Goal: Task Accomplishment & Management: Complete application form

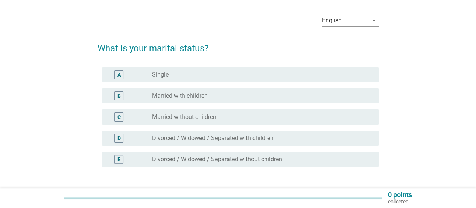
scroll to position [38, 0]
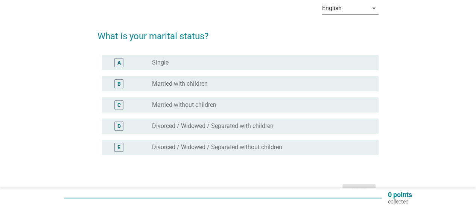
click at [189, 87] on label "Married with children" at bounding box center [180, 84] width 56 height 8
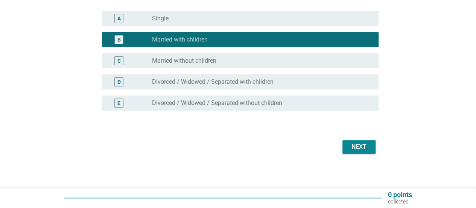
scroll to position [83, 0]
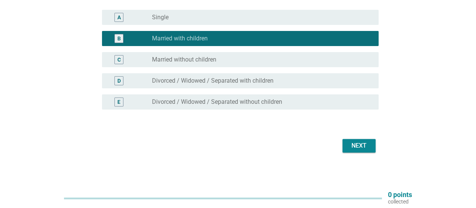
click at [349, 130] on form "What is your marital status? A radio_button_unchecked [DEMOGRAPHIC_DATA] B radi…" at bounding box center [238, 66] width 281 height 178
click at [353, 139] on button "Next" at bounding box center [359, 146] width 33 height 14
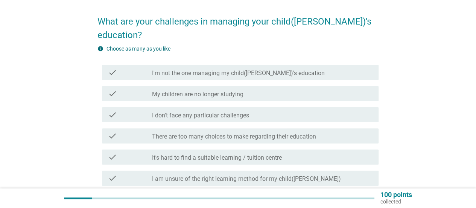
scroll to position [75, 0]
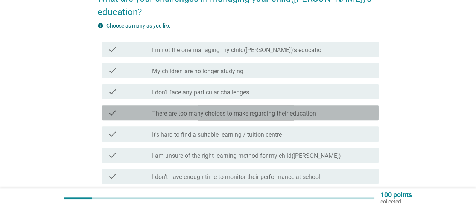
click at [223, 110] on label "There are too many choices to make regarding their education" at bounding box center [234, 114] width 164 height 8
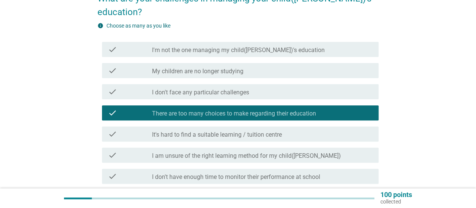
click at [249, 152] on label "I am unsure of the right learning method for my child([PERSON_NAME])" at bounding box center [246, 156] width 189 height 8
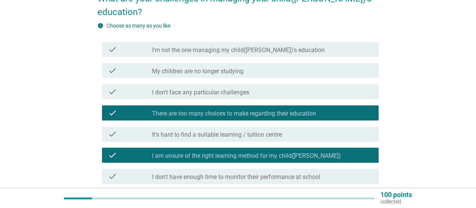
scroll to position [148, 0]
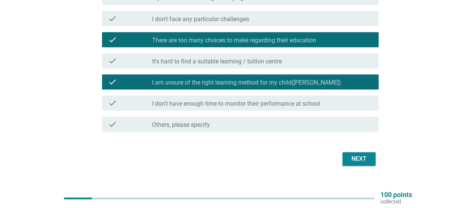
click at [363, 152] on button "Next" at bounding box center [359, 159] width 33 height 14
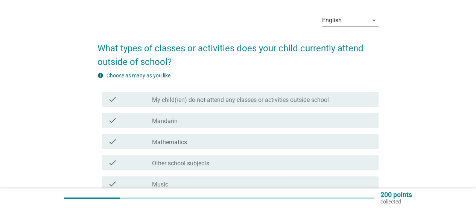
scroll to position [38, 0]
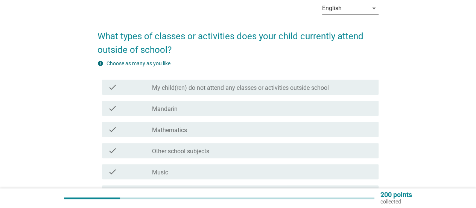
click at [191, 131] on div "check_box_outline_blank Mathematics" at bounding box center [262, 129] width 221 height 9
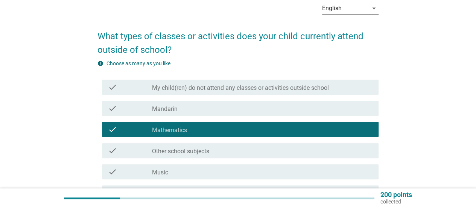
scroll to position [113, 0]
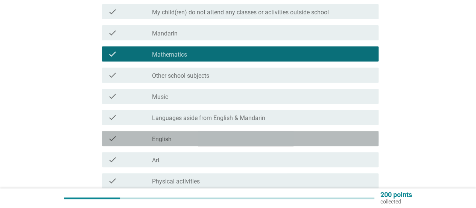
click at [191, 136] on div "check_box_outline_blank English" at bounding box center [262, 138] width 221 height 9
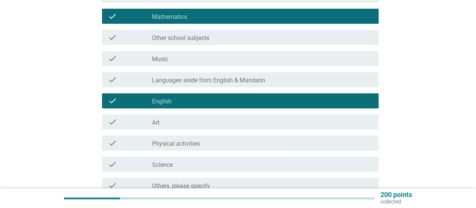
scroll to position [188, 0]
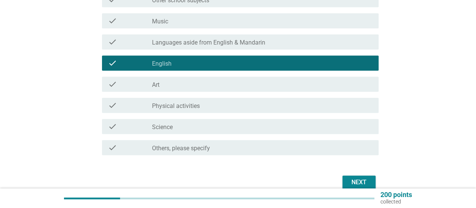
click at [160, 125] on label "Science" at bounding box center [162, 127] width 21 height 8
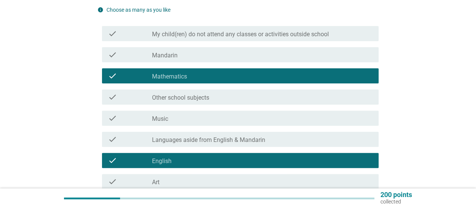
scroll to position [75, 0]
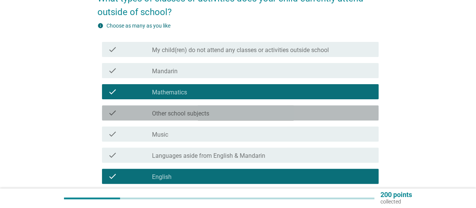
click at [169, 116] on label "Other school subjects" at bounding box center [180, 114] width 57 height 8
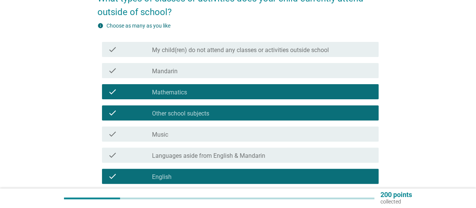
click at [177, 72] on label "Mandarin" at bounding box center [165, 71] width 26 height 8
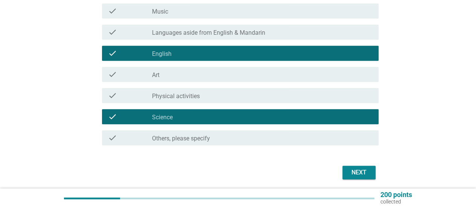
scroll to position [225, 0]
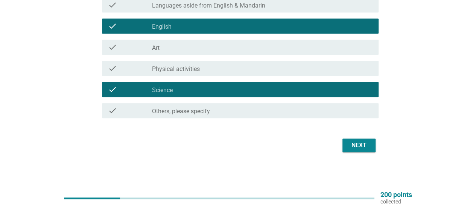
click at [377, 154] on div "Next" at bounding box center [238, 145] width 281 height 18
click at [361, 147] on div "Next" at bounding box center [359, 144] width 21 height 9
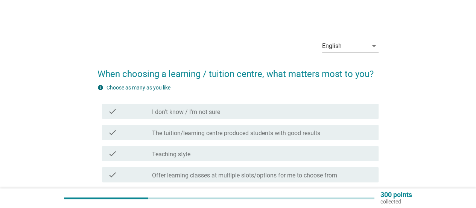
scroll to position [38, 0]
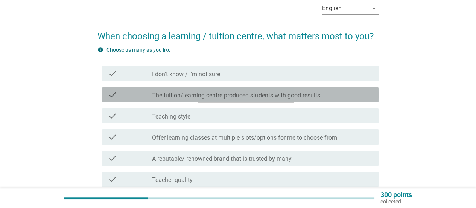
click at [199, 99] on div "check check_box_outline_blank The tuition/learning centre produced students wit…" at bounding box center [240, 94] width 277 height 15
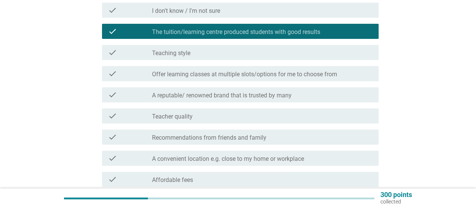
scroll to position [113, 0]
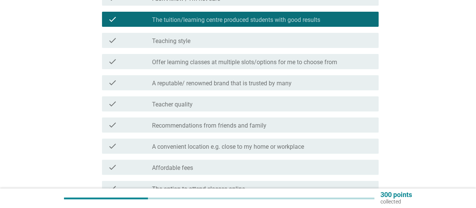
click at [209, 125] on label "Recommendations from friends and family" at bounding box center [209, 126] width 114 height 8
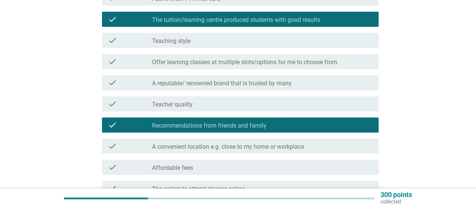
scroll to position [151, 0]
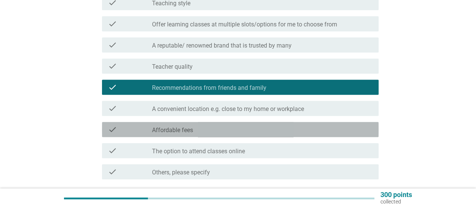
click at [199, 129] on div "check_box_outline_blank Affordable fees" at bounding box center [262, 129] width 221 height 9
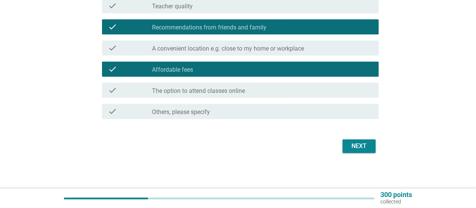
scroll to position [212, 0]
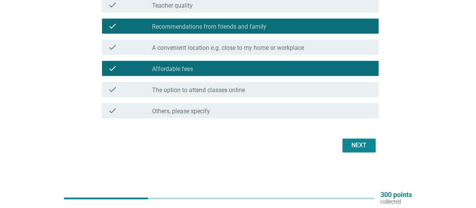
click at [246, 51] on label "A convenient location e.g. close to my home or workplace" at bounding box center [228, 48] width 152 height 8
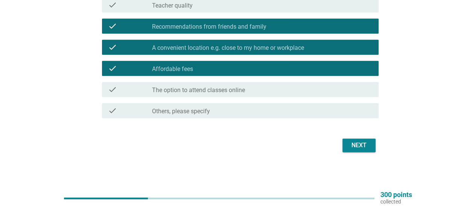
click at [362, 148] on div "Next" at bounding box center [359, 144] width 21 height 9
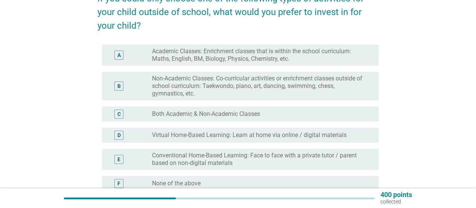
scroll to position [38, 0]
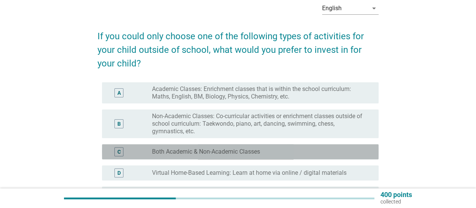
click at [213, 155] on label "Both Academic & Non-Academic Classes" at bounding box center [206, 152] width 108 height 8
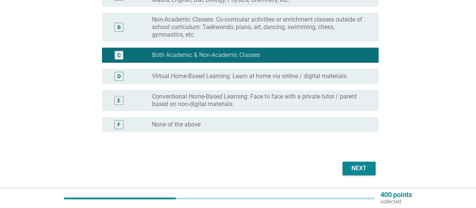
scroll to position [151, 0]
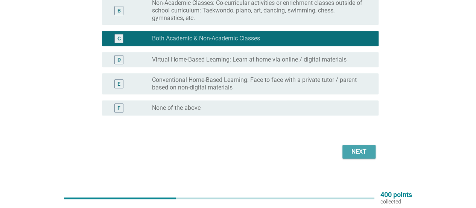
click at [355, 155] on div "Next" at bounding box center [359, 151] width 21 height 9
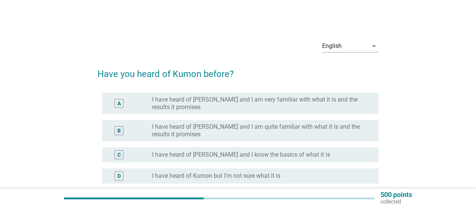
click at [270, 134] on label "I have heard of [PERSON_NAME] and I am quite familiar with what it is and the r…" at bounding box center [259, 130] width 215 height 15
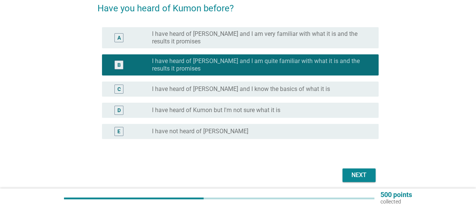
scroll to position [75, 0]
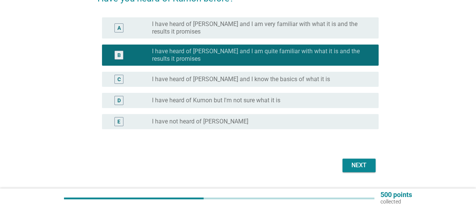
click at [363, 168] on div "Next" at bounding box center [359, 164] width 21 height 9
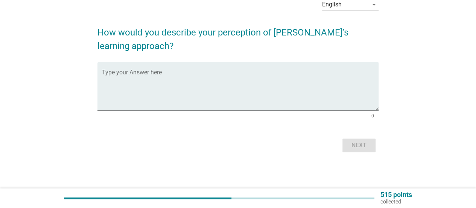
scroll to position [0, 0]
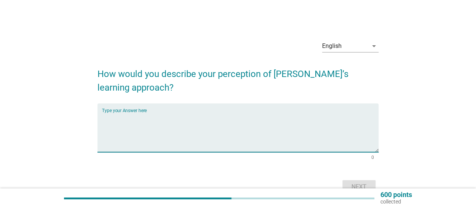
click at [247, 120] on textarea "Type your Answer here" at bounding box center [240, 132] width 277 height 40
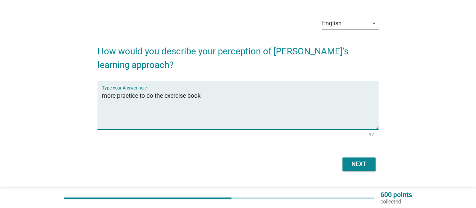
scroll to position [41, 0]
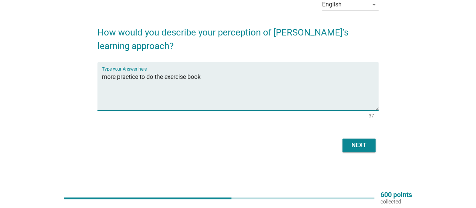
type textarea "more practice to do the exercise book"
click at [378, 153] on div "Next" at bounding box center [238, 145] width 281 height 18
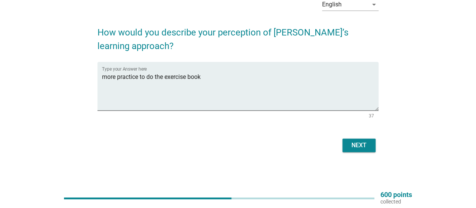
click at [374, 150] on button "Next" at bounding box center [359, 145] width 33 height 14
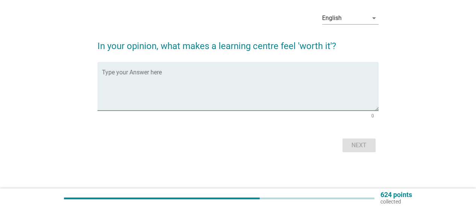
scroll to position [0, 0]
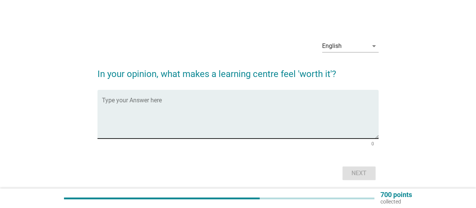
click at [128, 96] on div "Type your Answer here" at bounding box center [240, 114] width 277 height 49
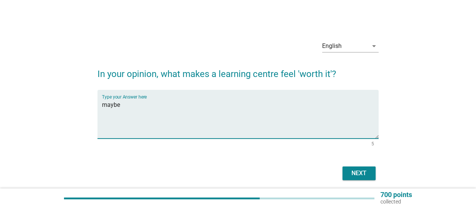
type textarea "maybe"
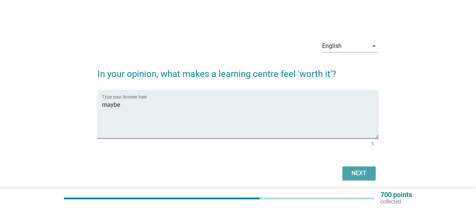
click at [372, 169] on button "Next" at bounding box center [359, 173] width 33 height 14
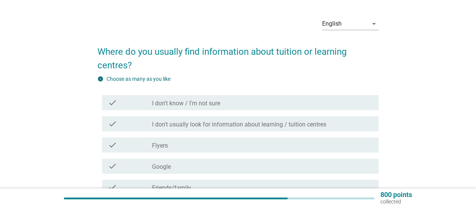
scroll to position [38, 0]
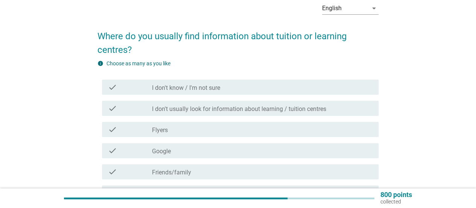
click at [186, 171] on label "Friends/family" at bounding box center [171, 172] width 39 height 8
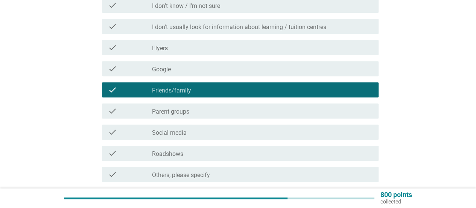
scroll to position [151, 0]
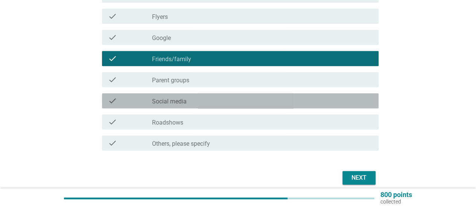
click at [199, 96] on div "check_box_outline_blank Social media" at bounding box center [262, 100] width 221 height 9
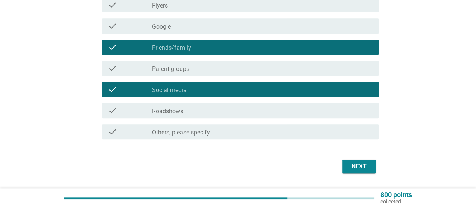
scroll to position [183, 0]
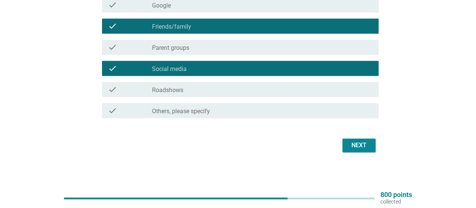
click at [379, 148] on div "English arrow_drop_down Where do you usually find information about tuition or …" at bounding box center [238, 2] width 293 height 315
click at [368, 145] on div "Next" at bounding box center [359, 144] width 21 height 9
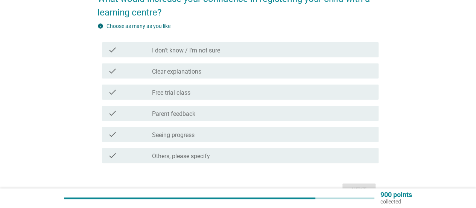
scroll to position [75, 0]
click at [180, 90] on label "Free trial class" at bounding box center [171, 93] width 38 height 8
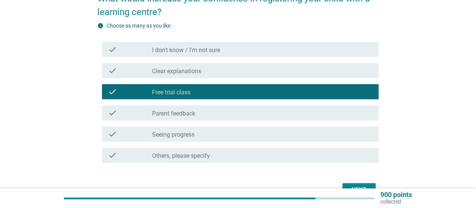
click at [191, 116] on label "Parent feedback" at bounding box center [173, 114] width 43 height 8
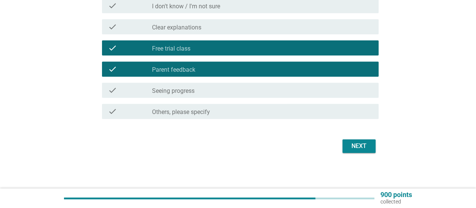
scroll to position [120, 0]
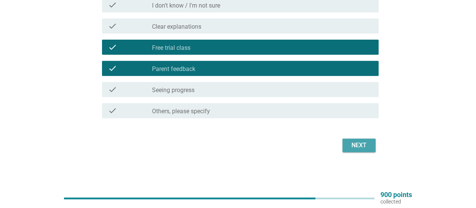
click at [371, 149] on button "Next" at bounding box center [359, 145] width 33 height 14
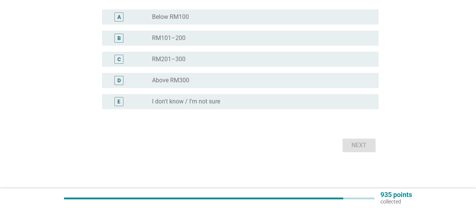
scroll to position [0, 0]
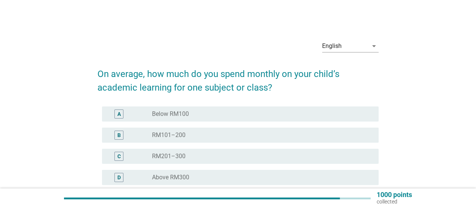
click at [215, 115] on div "radio_button_unchecked Below RM100" at bounding box center [259, 114] width 215 height 8
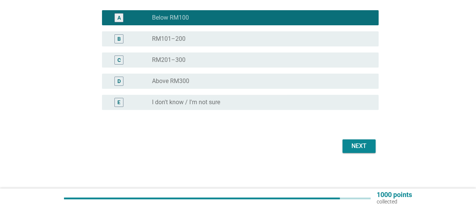
scroll to position [96, 0]
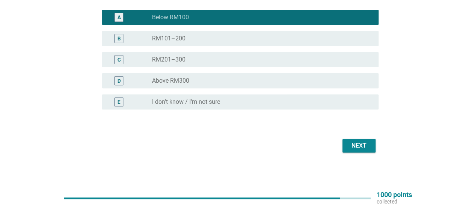
click at [183, 42] on div "radio_button_unchecked RM101–200" at bounding box center [262, 38] width 221 height 9
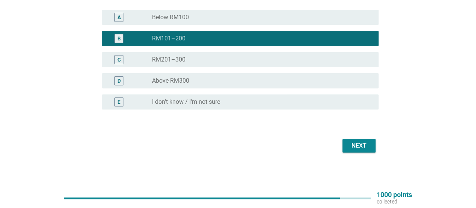
click at [360, 154] on div "English arrow_drop_down On average, how much do you spend monthly on your child…" at bounding box center [238, 45] width 293 height 229
click at [361, 148] on div "Next" at bounding box center [359, 145] width 21 height 9
